Goal: Information Seeking & Learning: Learn about a topic

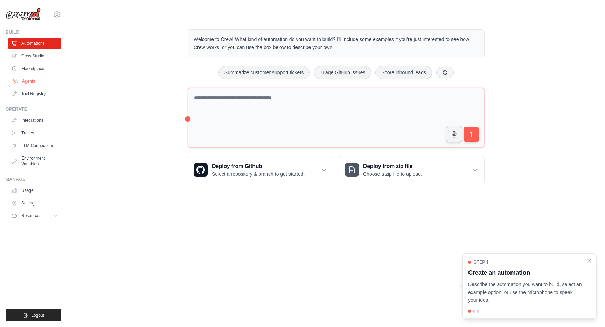
click at [28, 81] on link "Agents" at bounding box center [35, 81] width 53 height 11
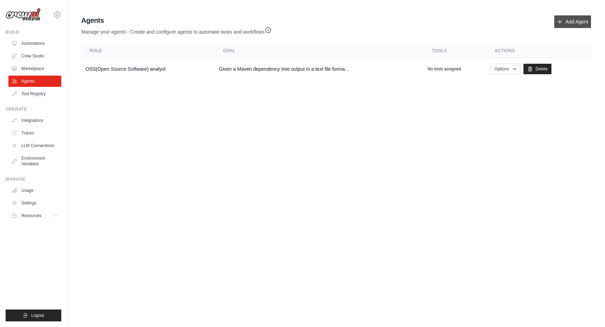
click at [569, 21] on link "Add Agent" at bounding box center [572, 21] width 37 height 13
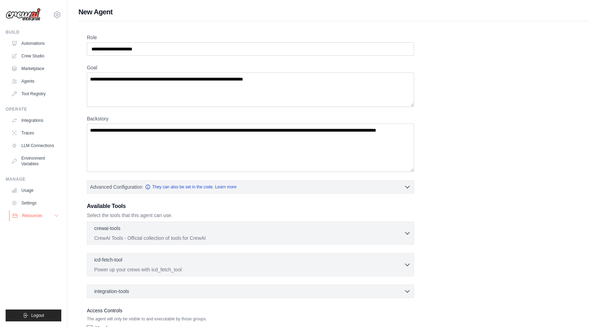
click at [52, 216] on button "Resources" at bounding box center [35, 215] width 53 height 11
click at [41, 227] on span "Documentation" at bounding box center [39, 228] width 28 height 6
